Goal: Download file/media

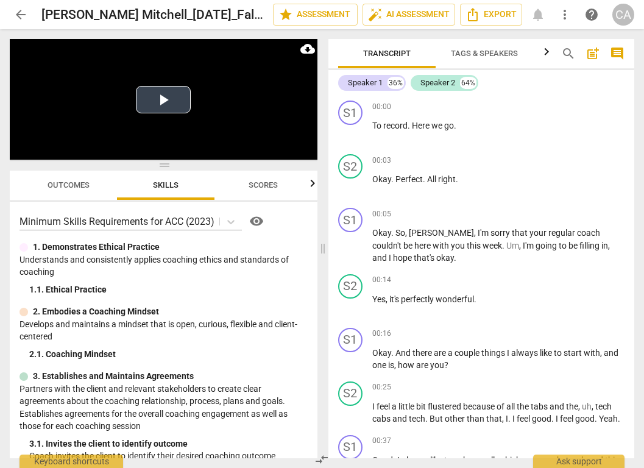
click at [167, 99] on button "Play Video" at bounding box center [163, 99] width 55 height 27
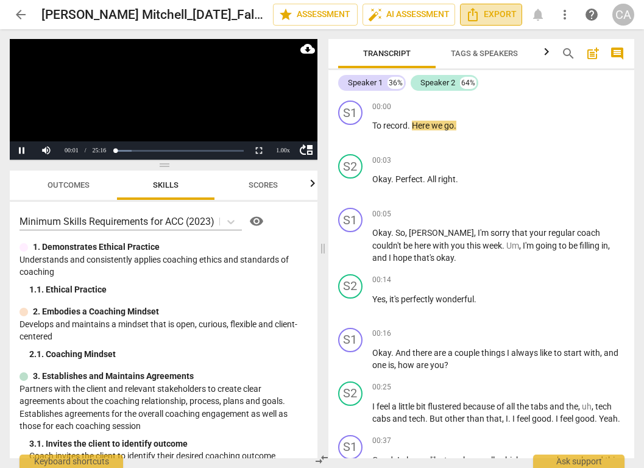
click at [485, 18] on span "Export" at bounding box center [490, 14] width 51 height 15
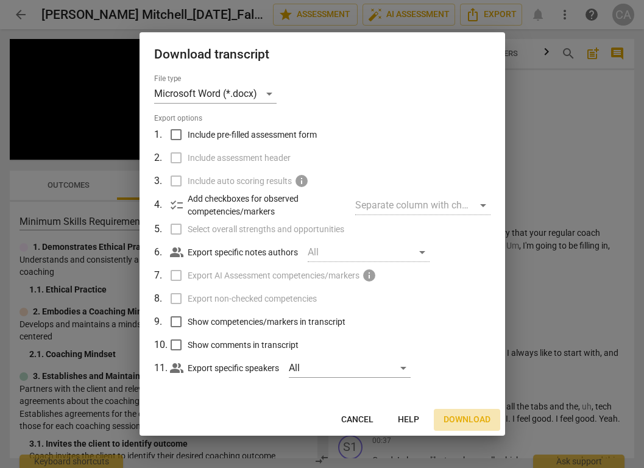
click at [468, 414] on span "Download" at bounding box center [466, 420] width 47 height 12
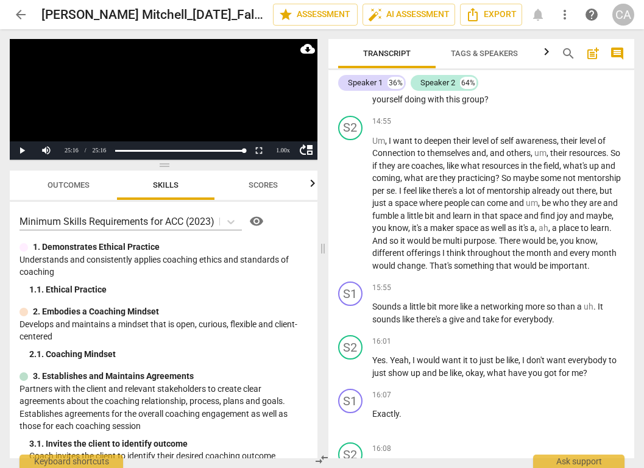
scroll to position [7781, 0]
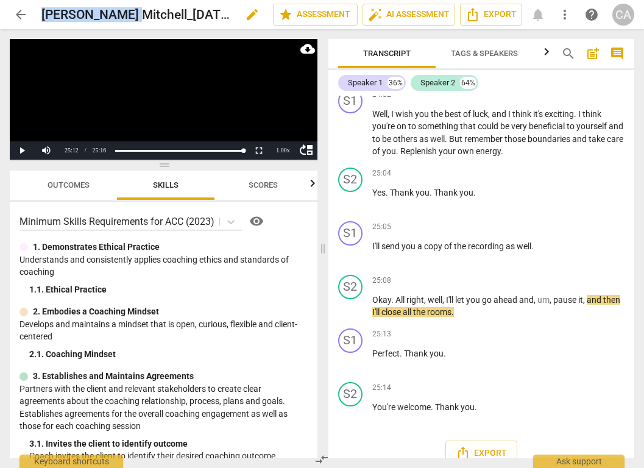
drag, startPoint x: 117, startPoint y: 15, endPoint x: 43, endPoint y: 18, distance: 74.3
click at [43, 18] on h2 "Kelly Mitchell_9/23/25_Fall 1 2025 (Basic #2, Due 9/29/25)" at bounding box center [136, 14] width 190 height 15
copy h2 "Kelly Mitchell"
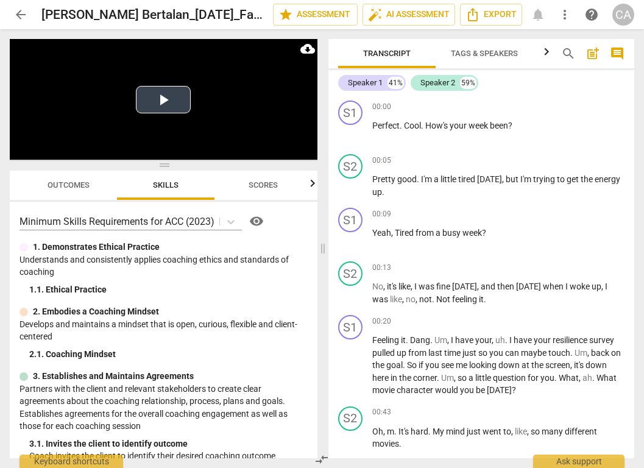
click at [165, 102] on button "Play Video" at bounding box center [163, 99] width 55 height 27
click at [499, 16] on span "Export" at bounding box center [490, 14] width 51 height 15
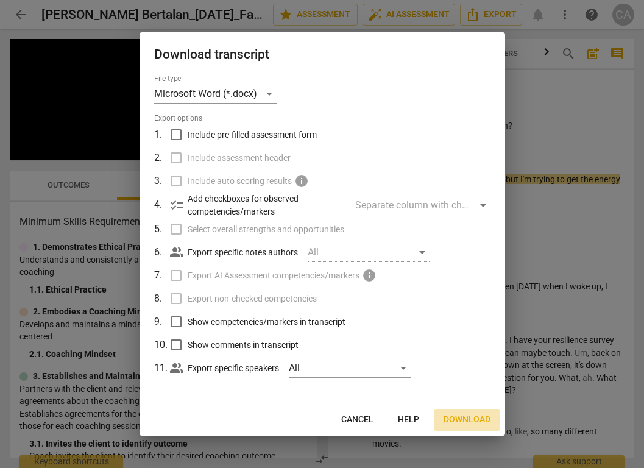
click at [466, 417] on span "Download" at bounding box center [466, 420] width 47 height 12
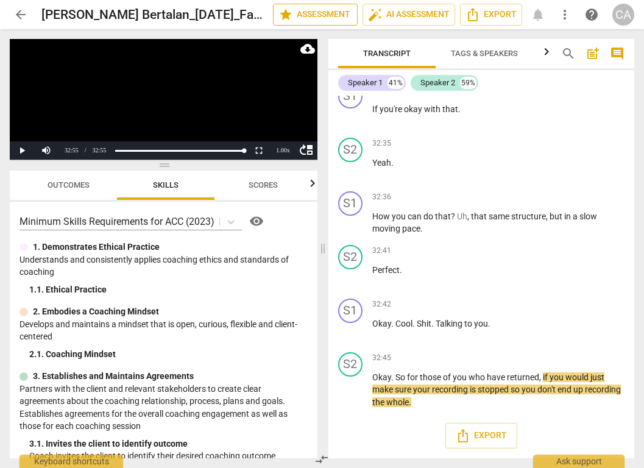
scroll to position [12436, 0]
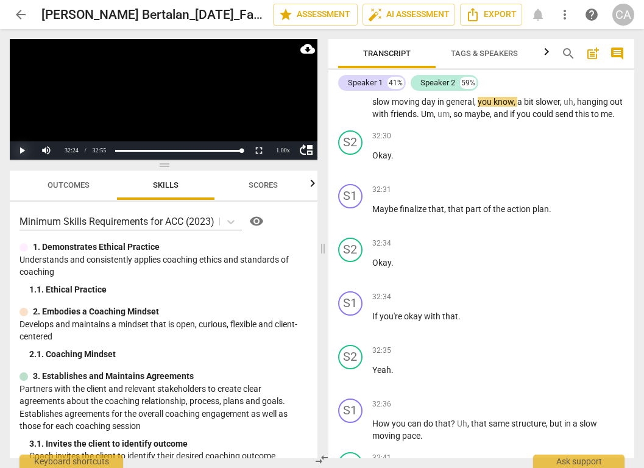
click at [21, 152] on button "Play" at bounding box center [22, 150] width 24 height 18
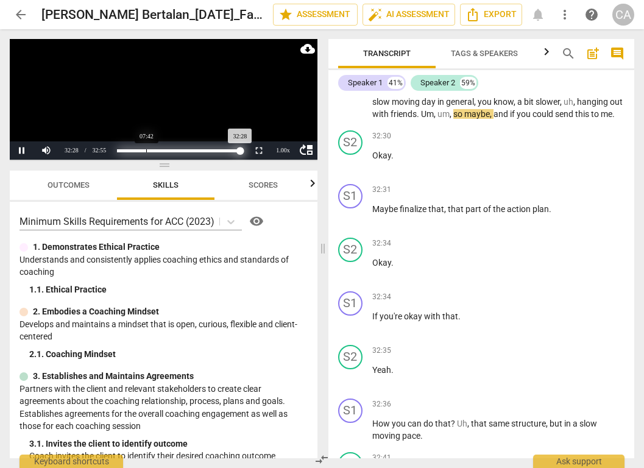
click at [146, 150] on div "Loaded : 0% Progress : 98.64%" at bounding box center [179, 150] width 125 height 3
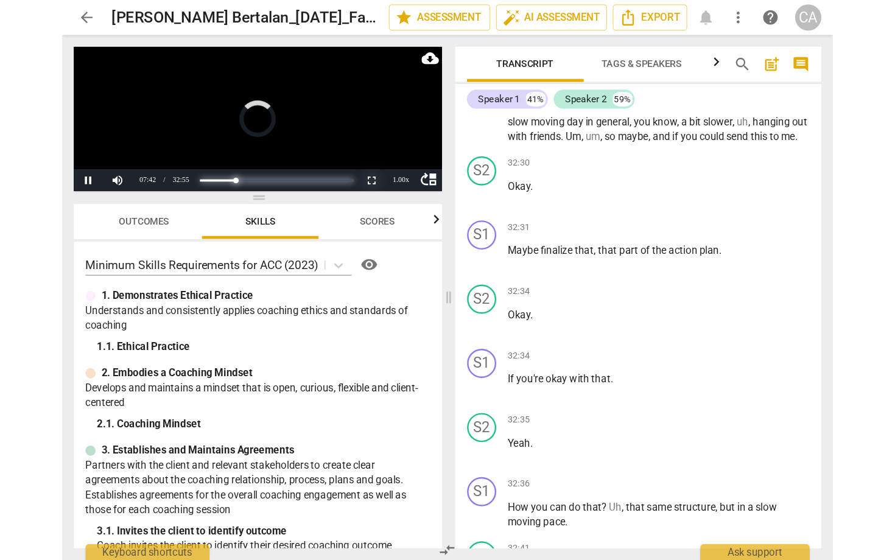
scroll to position [3454, 0]
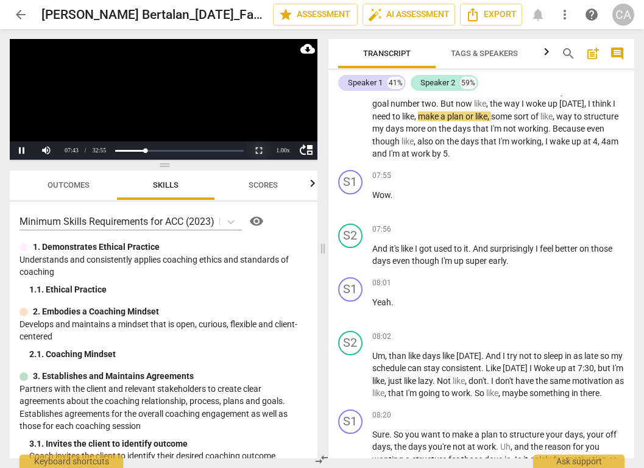
click at [260, 151] on button "Non-Fullscreen" at bounding box center [259, 150] width 24 height 18
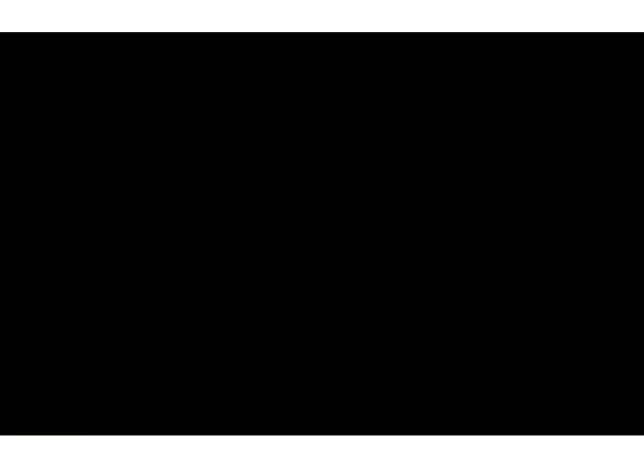
scroll to position [3129, 0]
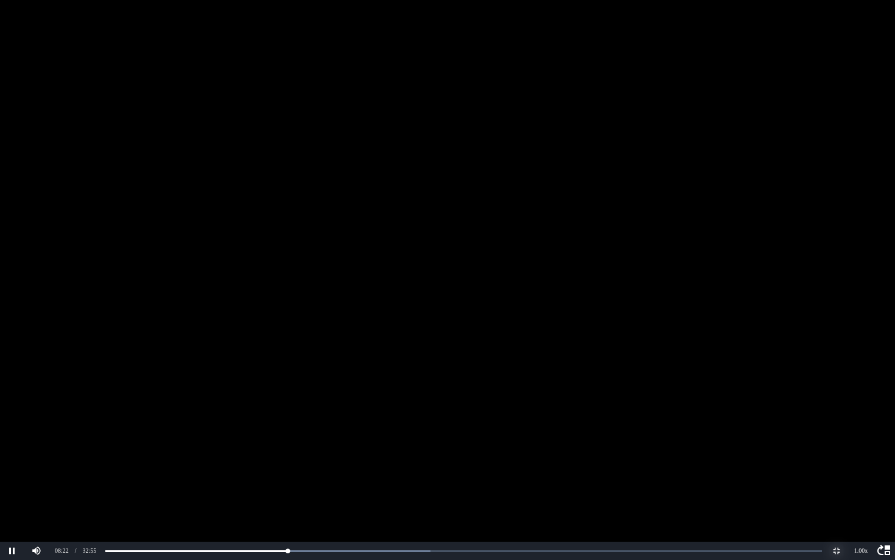
click at [643, 467] on button "Non-Fullscreen" at bounding box center [837, 551] width 24 height 18
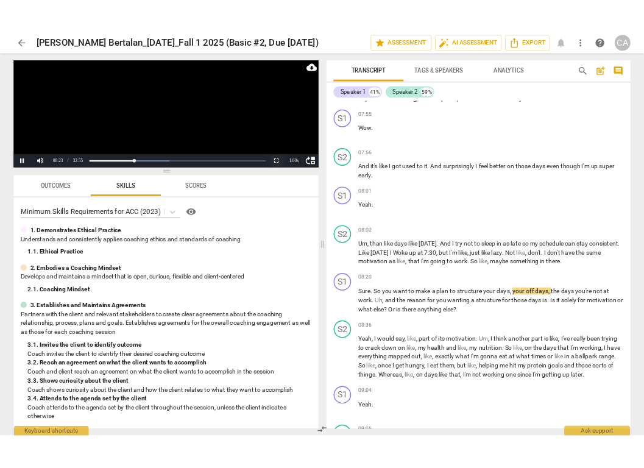
scroll to position [3782, 0]
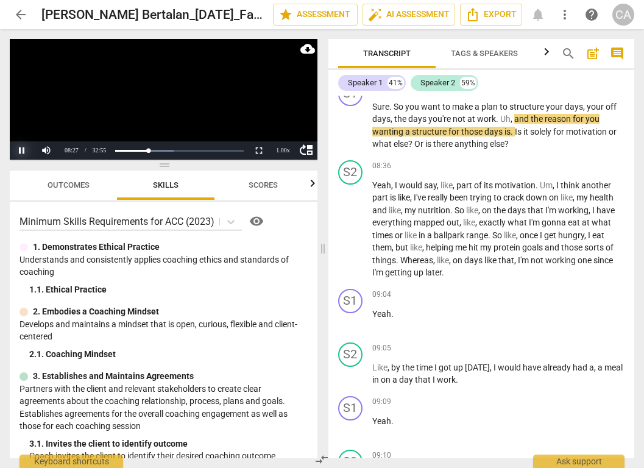
click at [22, 146] on button "Pause" at bounding box center [22, 150] width 24 height 18
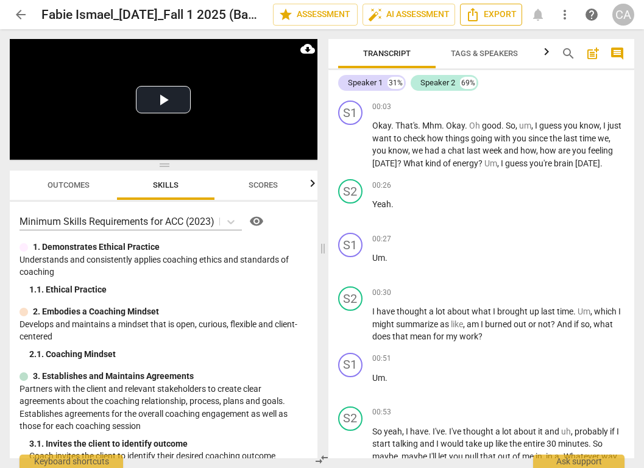
click at [505, 12] on span "Export" at bounding box center [490, 14] width 51 height 15
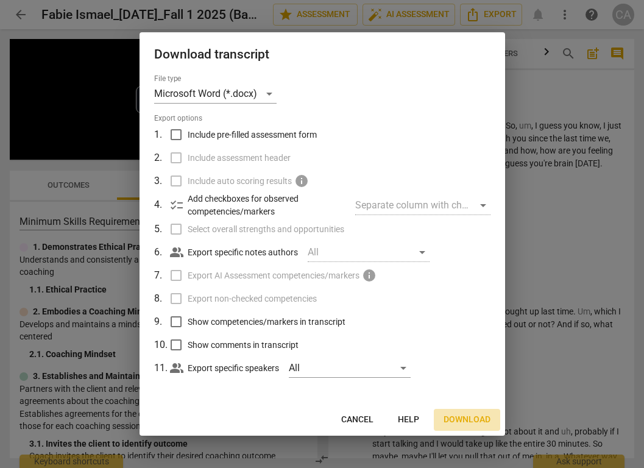
click at [465, 415] on span "Download" at bounding box center [466, 420] width 47 height 12
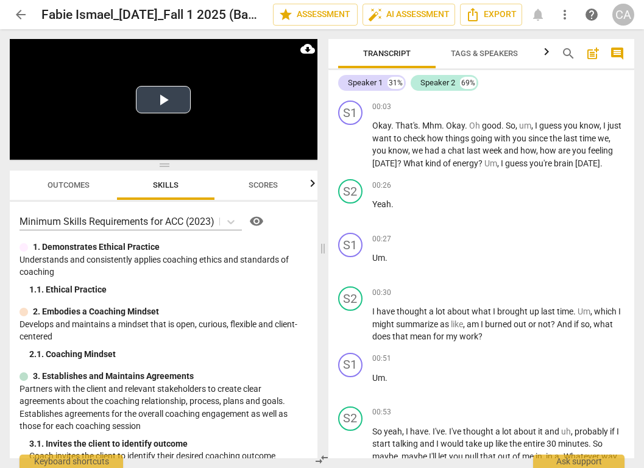
click at [175, 93] on button "Play Video" at bounding box center [163, 99] width 55 height 27
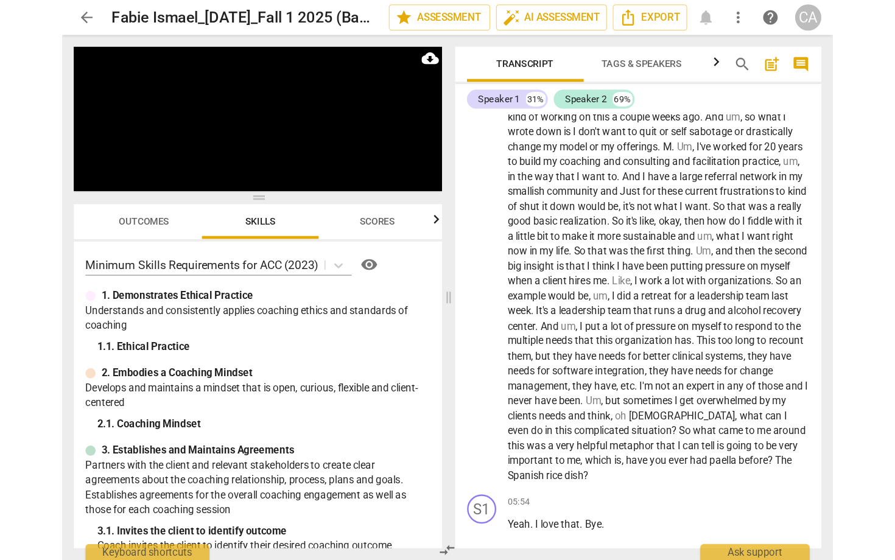
scroll to position [1901, 0]
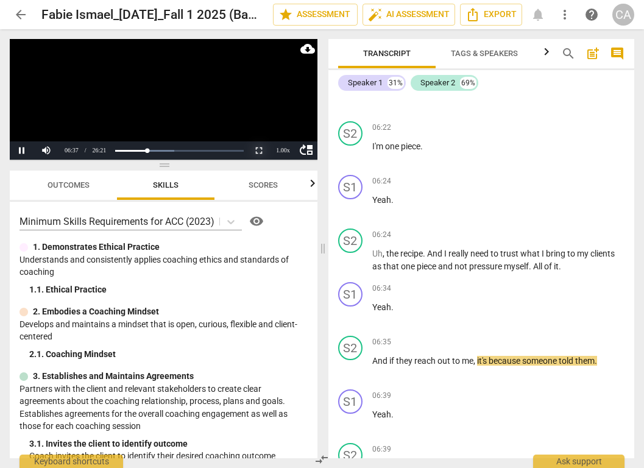
click at [259, 150] on button "Non-Fullscreen" at bounding box center [259, 150] width 24 height 18
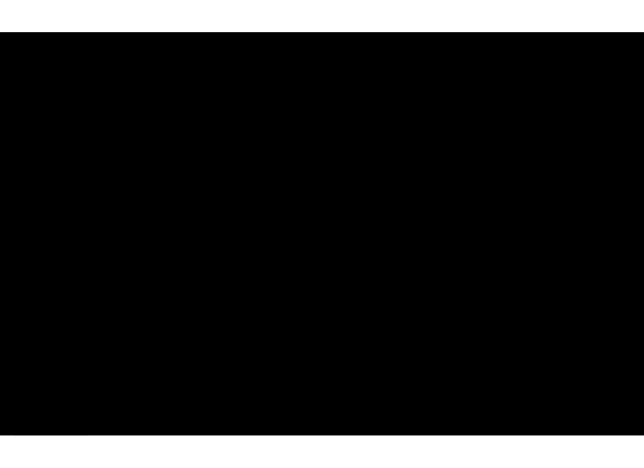
scroll to position [2856, 0]
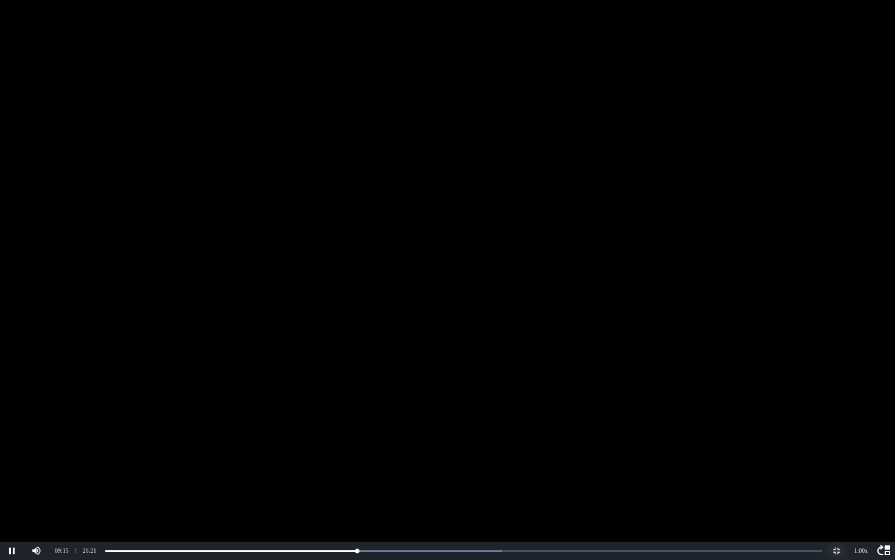
click at [643, 467] on button "Non-Fullscreen" at bounding box center [837, 551] width 24 height 18
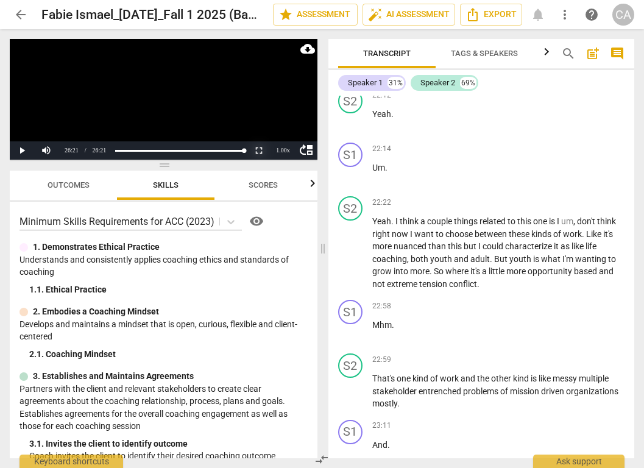
scroll to position [8747, 0]
